Goal: Communication & Community: Answer question/provide support

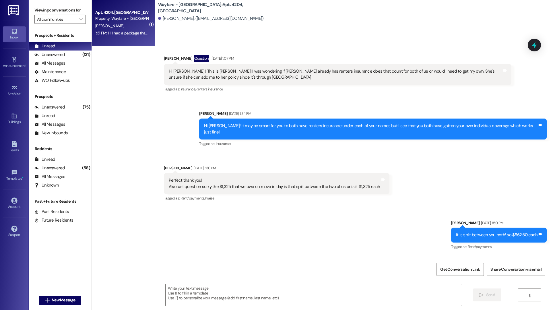
scroll to position [627, 0]
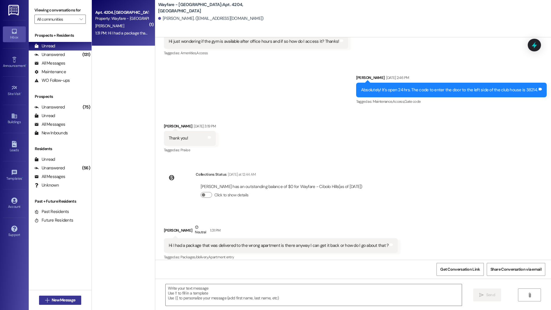
click at [44, 304] on button " New Message" at bounding box center [60, 300] width 42 height 9
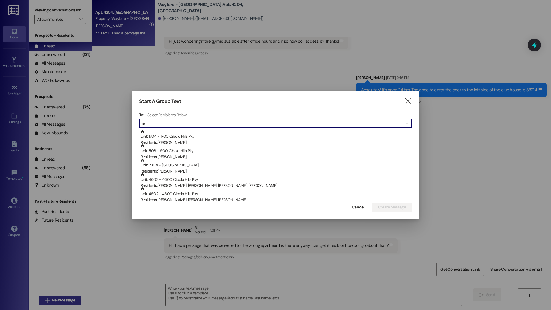
type input "r"
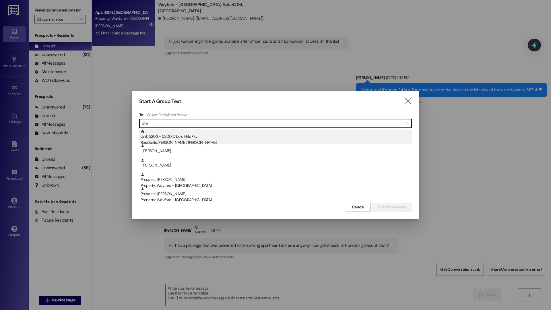
type input "olivi"
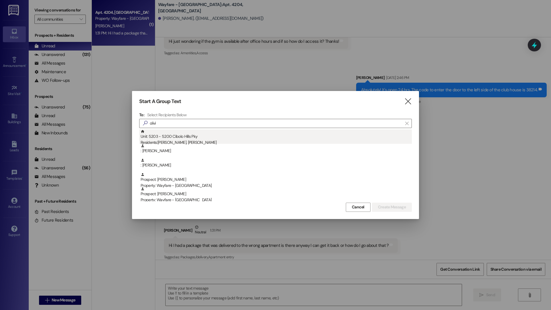
click at [191, 132] on div "Unit: 5203 - 5200 Cibolo Hills Pky Residents: Rachel Mukaya, Olivier Mulula" at bounding box center [276, 137] width 271 height 16
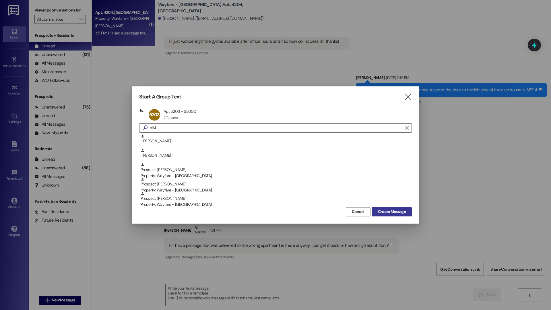
click at [405, 211] on span "Create Message" at bounding box center [392, 212] width 28 height 6
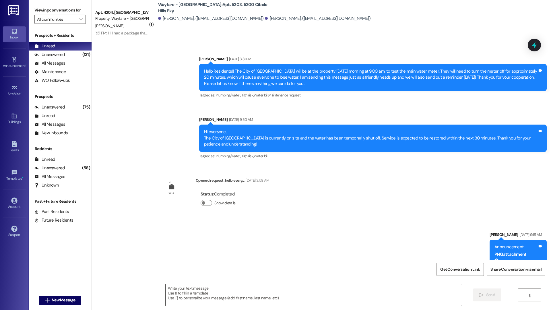
click at [345, 296] on textarea at bounding box center [314, 295] width 296 height 22
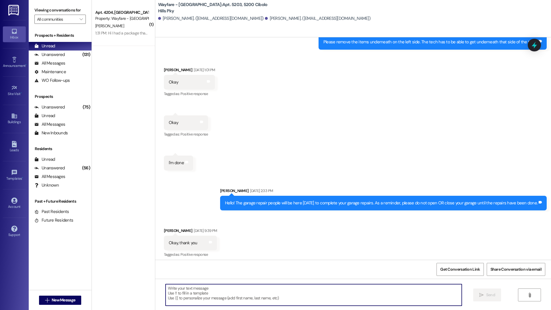
scroll to position [2751, 0]
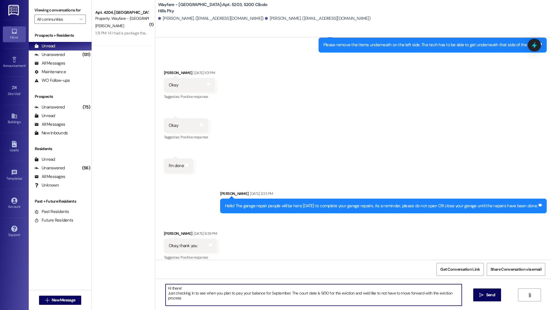
type textarea "Hi there! Just checking in to see when you plan to pay your balance for Septemb…"
drag, startPoint x: 185, startPoint y: 300, endPoint x: 162, endPoint y: 287, distance: 26.2
click at [166, 287] on textarea "Hi there! Just checking in to see when you plan to pay your balance for Septemb…" at bounding box center [314, 295] width 296 height 22
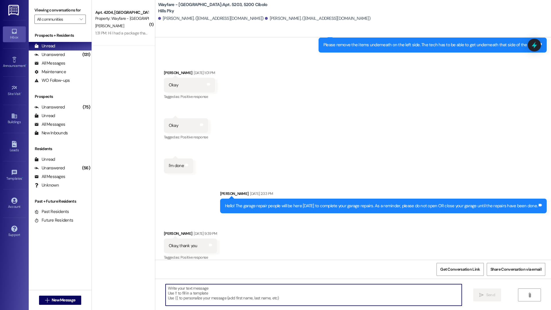
click at [204, 298] on textarea at bounding box center [314, 295] width 296 height 22
paste textarea "just checking in regarding your past-due rent for September. We have a court da…"
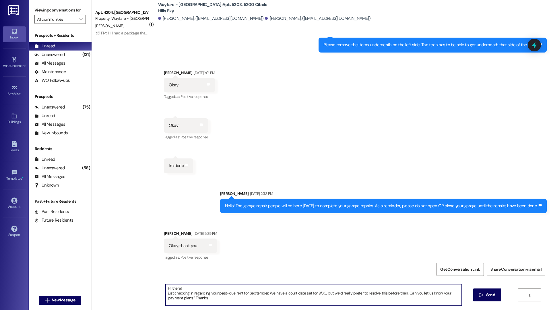
click at [166, 293] on textarea "Hi there! just checking in regarding your past-due rent for September. We have …" at bounding box center [314, 295] width 296 height 22
drag, startPoint x: 439, startPoint y: 294, endPoint x: 195, endPoint y: 299, distance: 244.7
click at [188, 299] on textarea "Hi there! Just checking in regarding your past-due rent for September. We have …" at bounding box center [314, 295] width 296 height 22
drag, startPoint x: 245, startPoint y: 299, endPoint x: 163, endPoint y: 287, distance: 83.0
click at [166, 287] on textarea "Hi there! Just checking in regarding your past-due rent for September. We have …" at bounding box center [314, 295] width 296 height 22
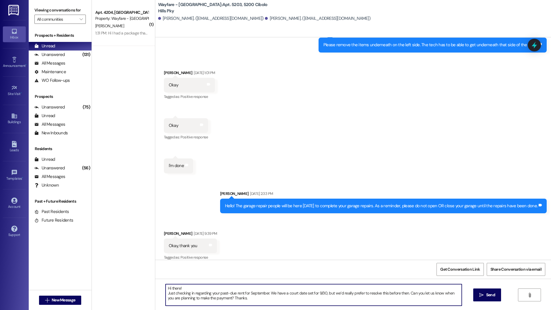
click at [248, 300] on textarea "Hi there! Just checking in regarding your past-due rent for September. We have …" at bounding box center [314, 295] width 296 height 22
type textarea "Hi there! Just checking in regarding your past-due rent for September. We have …"
click at [481, 295] on icon "" at bounding box center [482, 295] width 4 height 5
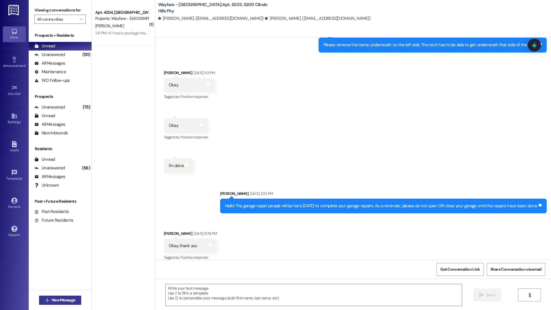
click at [64, 301] on span "New Message" at bounding box center [64, 300] width 24 height 6
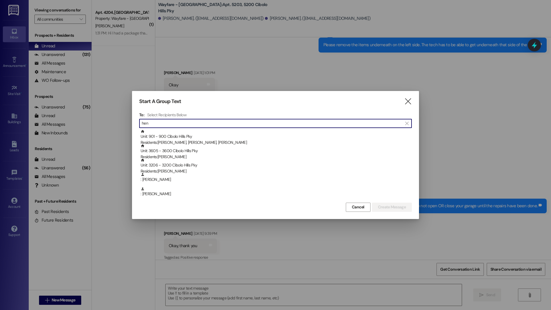
click at [185, 126] on input "hen" at bounding box center [272, 123] width 261 height 8
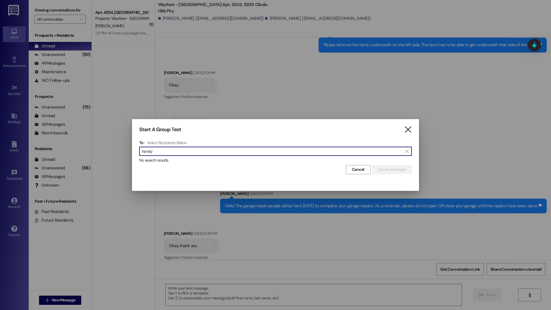
type input "handy"
click at [410, 130] on icon "" at bounding box center [408, 130] width 8 height 6
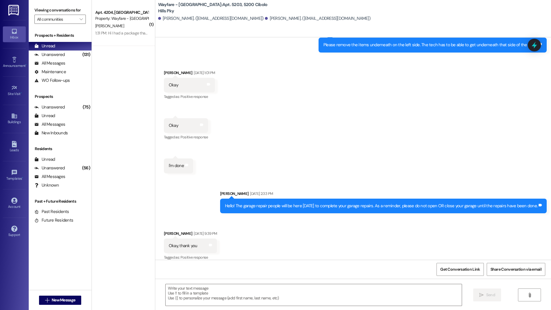
click at [18, 54] on div "Announcement • Send A Text Announcement" at bounding box center [14, 62] width 23 height 28
click at [18, 61] on link "Announcement •" at bounding box center [14, 63] width 23 height 16
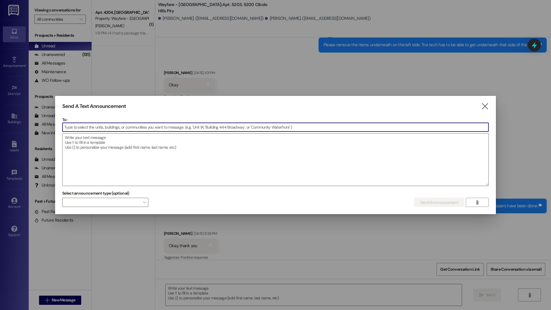
click at [488, 105] on icon "" at bounding box center [485, 106] width 8 height 6
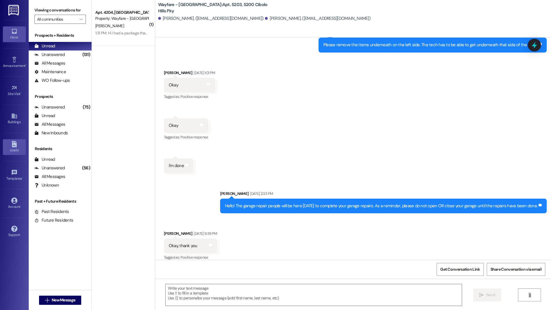
click at [15, 144] on icon at bounding box center [14, 144] width 5 height 6
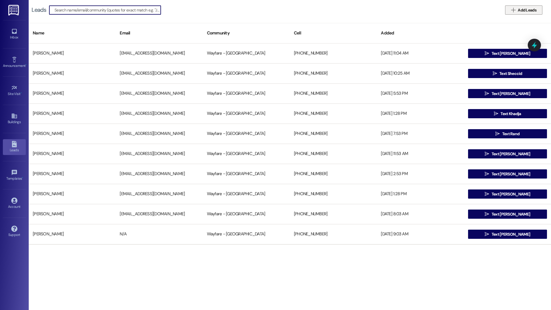
click at [525, 10] on span "Add Leads" at bounding box center [527, 10] width 19 height 6
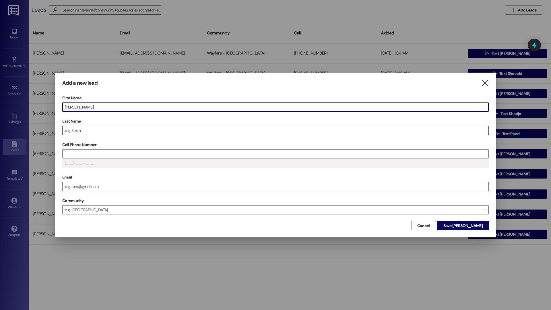
click at [160, 130] on input "Last Name" at bounding box center [276, 130] width 426 height 9
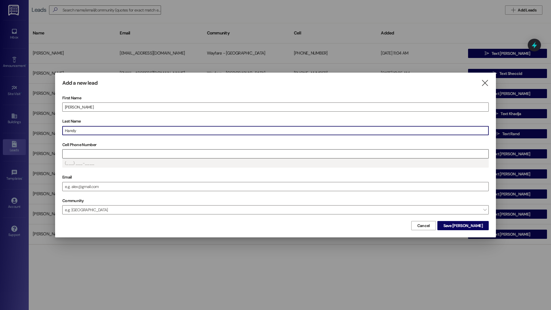
click at [125, 154] on input "Cell Phone Number" at bounding box center [276, 154] width 426 height 9
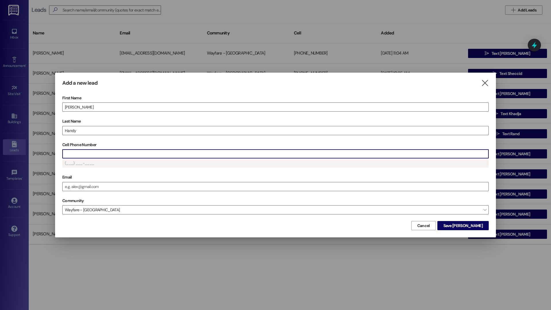
click at [300, 151] on input "Cell Phone Number" at bounding box center [276, 154] width 426 height 9
click at [472, 225] on span "Save Henry" at bounding box center [463, 226] width 39 height 6
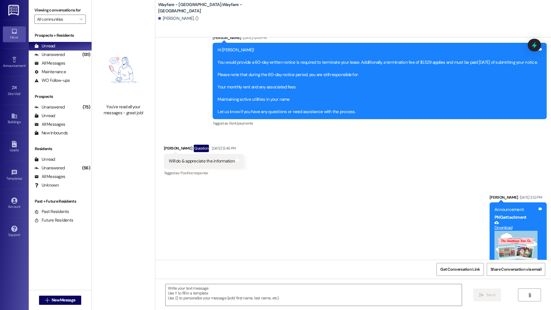
scroll to position [9889, 0]
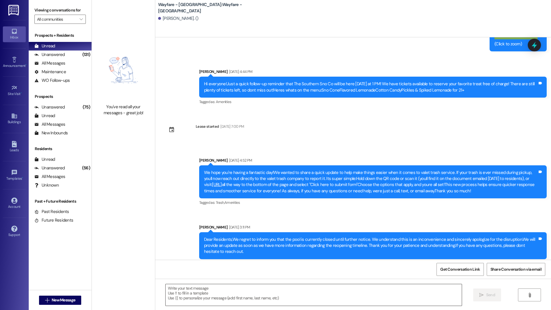
click at [195, 303] on textarea at bounding box center [314, 295] width 296 height 22
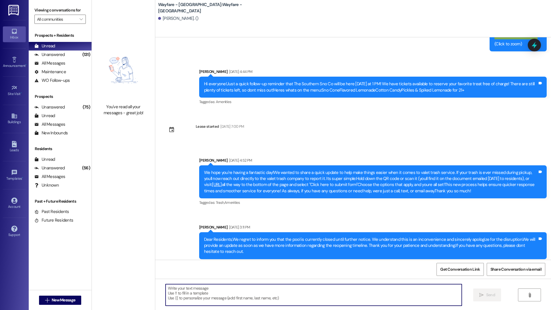
paste textarea "Hi there! Just checking in regarding your past-due rent for September. We have …"
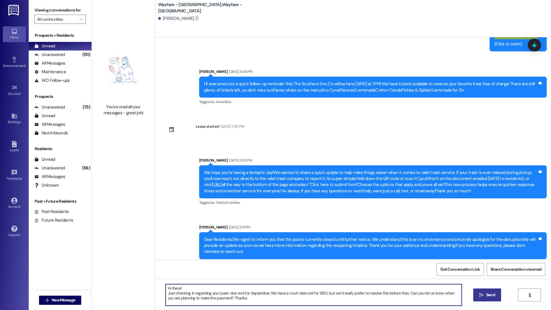
type textarea "Hi there! Just checking in regarding your past-due rent for September. We have …"
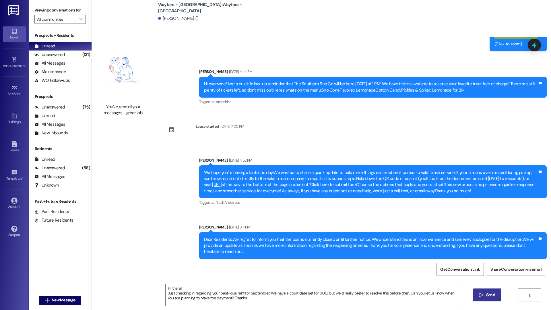
click at [486, 296] on span "Send" at bounding box center [490, 295] width 9 height 6
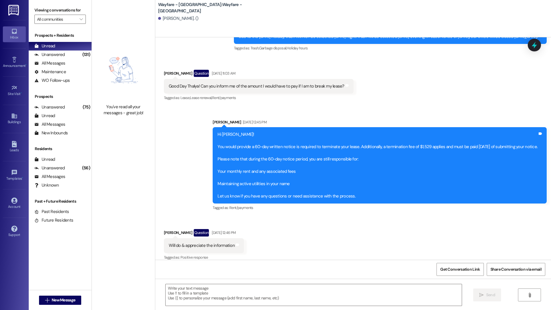
scroll to position [9550, 0]
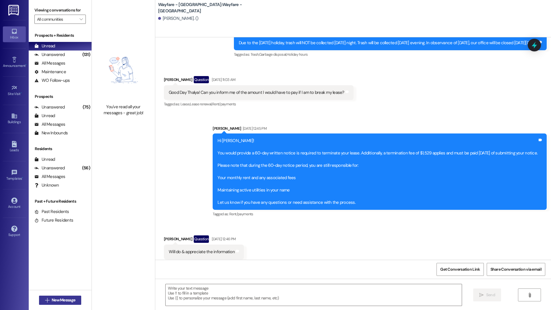
click at [67, 301] on span "New Message" at bounding box center [64, 300] width 24 height 6
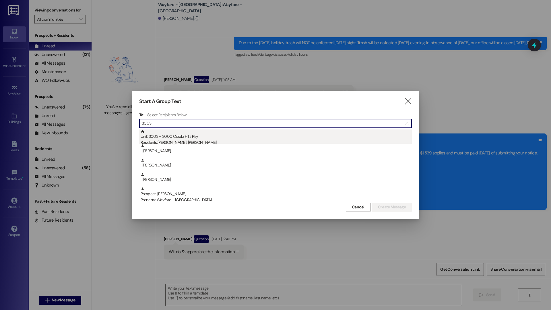
type input "3003"
click at [202, 139] on div "Unit: 3003 - 3000 Cibolo Hills Pky Residents: Lakeith Thomas Jr, Chelsea Thomas" at bounding box center [276, 137] width 271 height 16
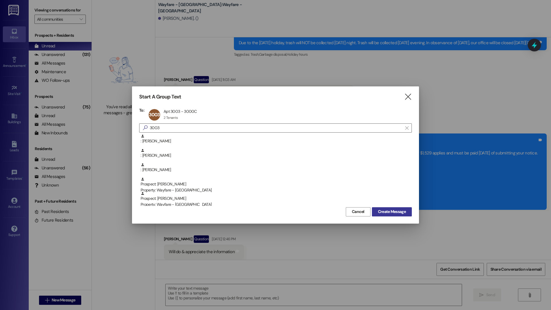
click at [395, 215] on button "Create Message" at bounding box center [392, 211] width 40 height 9
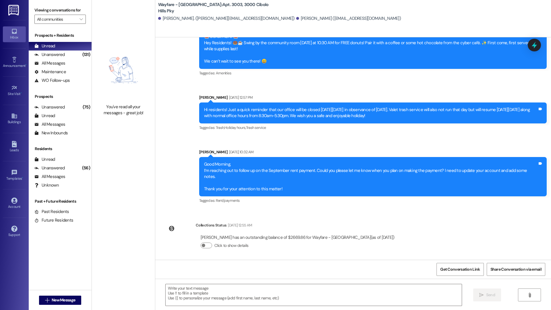
scroll to position [12289, 0]
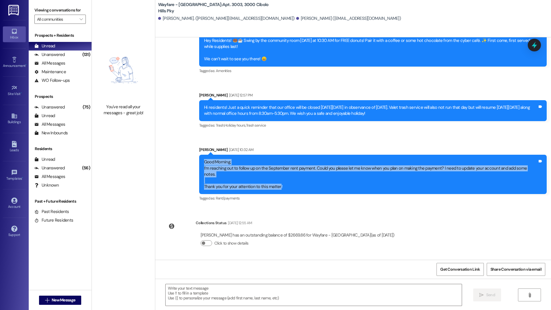
drag, startPoint x: 281, startPoint y: 187, endPoint x: 200, endPoint y: 169, distance: 83.1
click at [200, 169] on div "Sent via SMS Jordan Arnold Sep 05, 2025 at 10:32 AM Good Morning, I’m reaching …" at bounding box center [373, 174] width 356 height 64
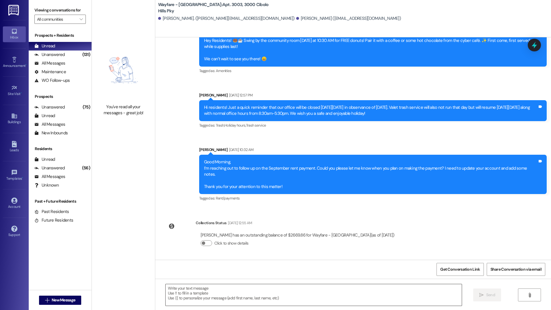
click at [204, 299] on textarea at bounding box center [314, 295] width 296 height 22
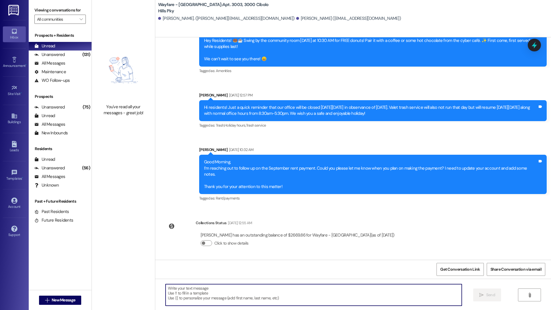
paste textarea "Hi there! Just checking in regarding your past-due rent for September. We have …"
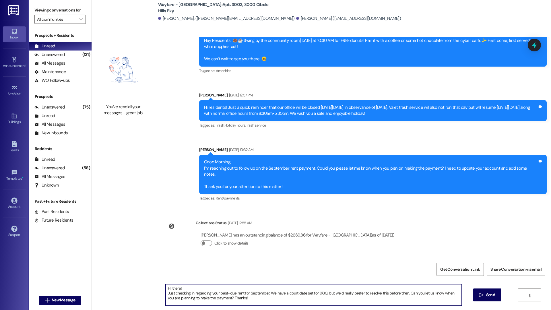
drag, startPoint x: 243, startPoint y: 300, endPoint x: 125, endPoint y: 289, distance: 118.8
click at [125, 289] on div "You've read all your messages - great job! Wayfare - Cibolo Hills: Apt. 3003, 3…" at bounding box center [321, 155] width 459 height 310
type textarea "Hi there! Just checking in regarding your past-due rent for September. We have …"
click at [480, 294] on icon "" at bounding box center [482, 295] width 4 height 5
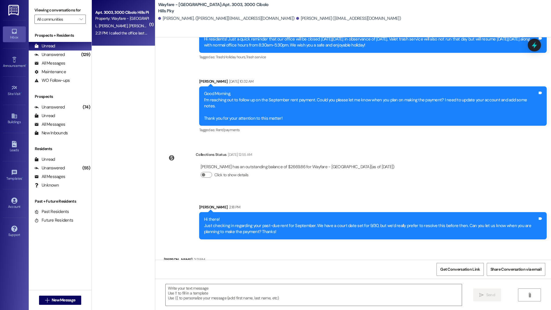
scroll to position [12381, 0]
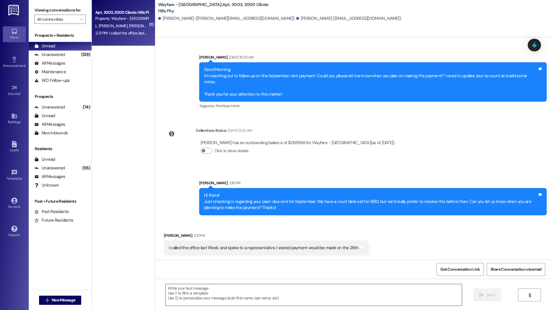
click at [302, 305] on textarea at bounding box center [314, 295] width 296 height 22
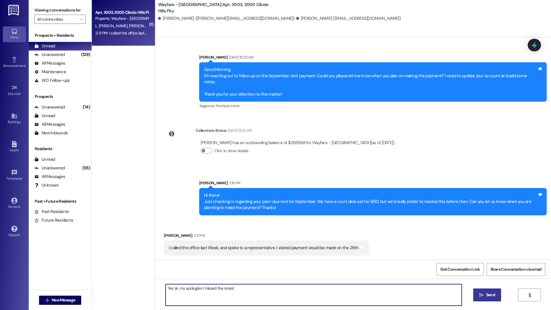
type textarea "Yes sir, my apologies I missed the notes!"
click at [480, 296] on icon "" at bounding box center [482, 295] width 4 height 5
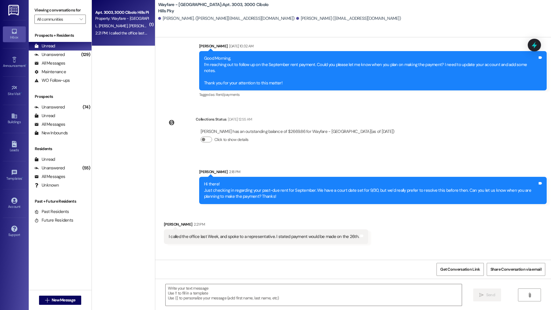
scroll to position [12421, 0]
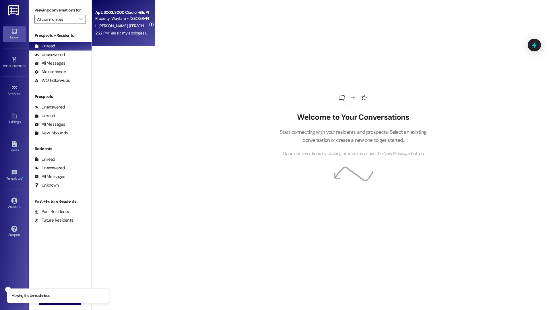
click at [112, 40] on div "Apt. 3003, 3000 Cibolo Hills Pky Property: Wayfare - Cibolo Hills L. Thomas Jr …" at bounding box center [123, 23] width 63 height 46
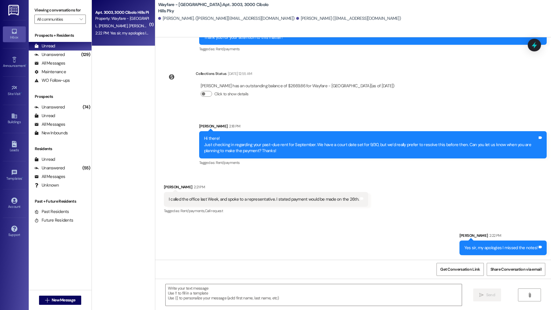
scroll to position [12438, 0]
